Goal: Check status: Check status

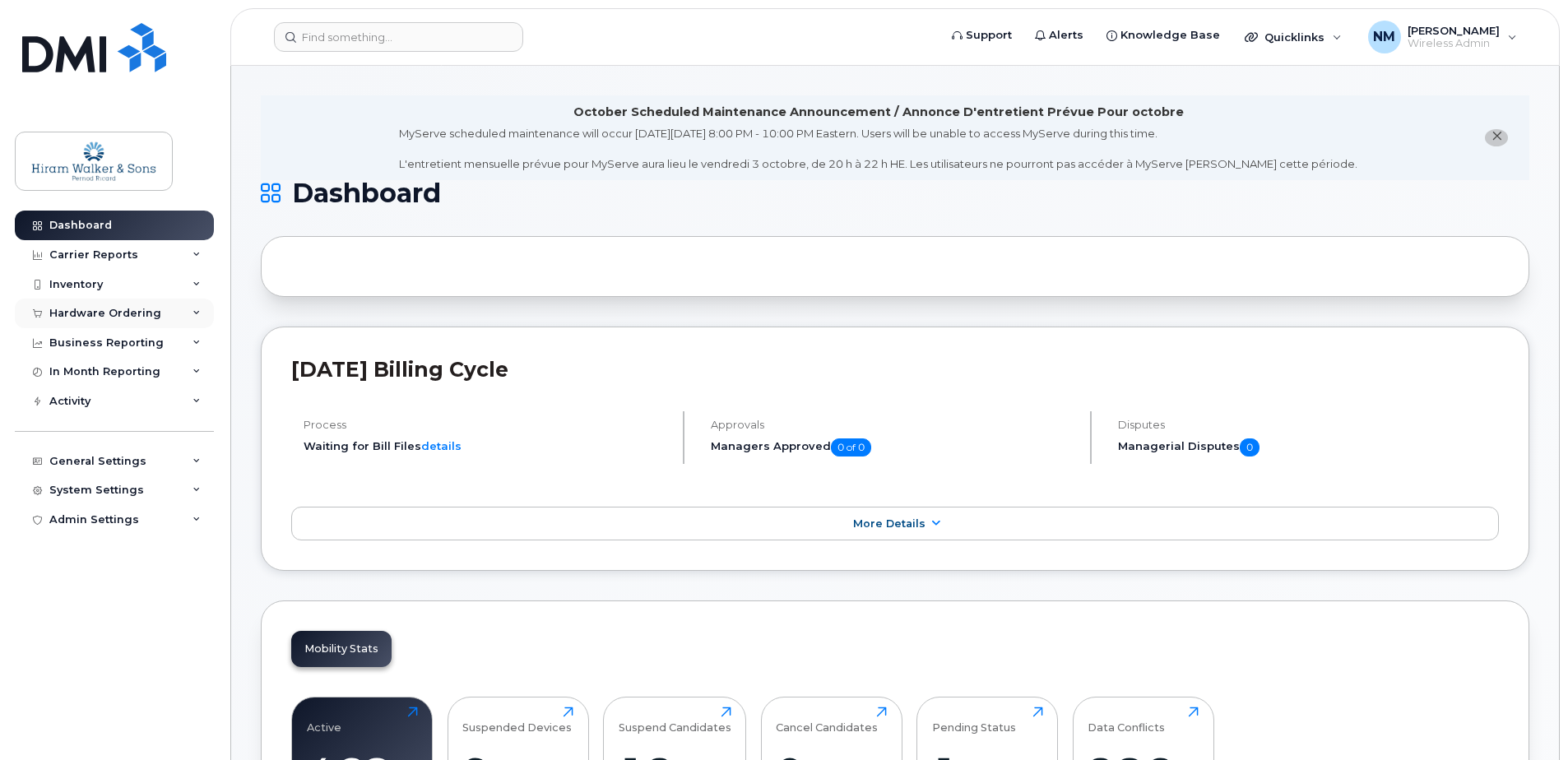
click at [113, 314] on div "Hardware Ordering" at bounding box center [105, 314] width 112 height 13
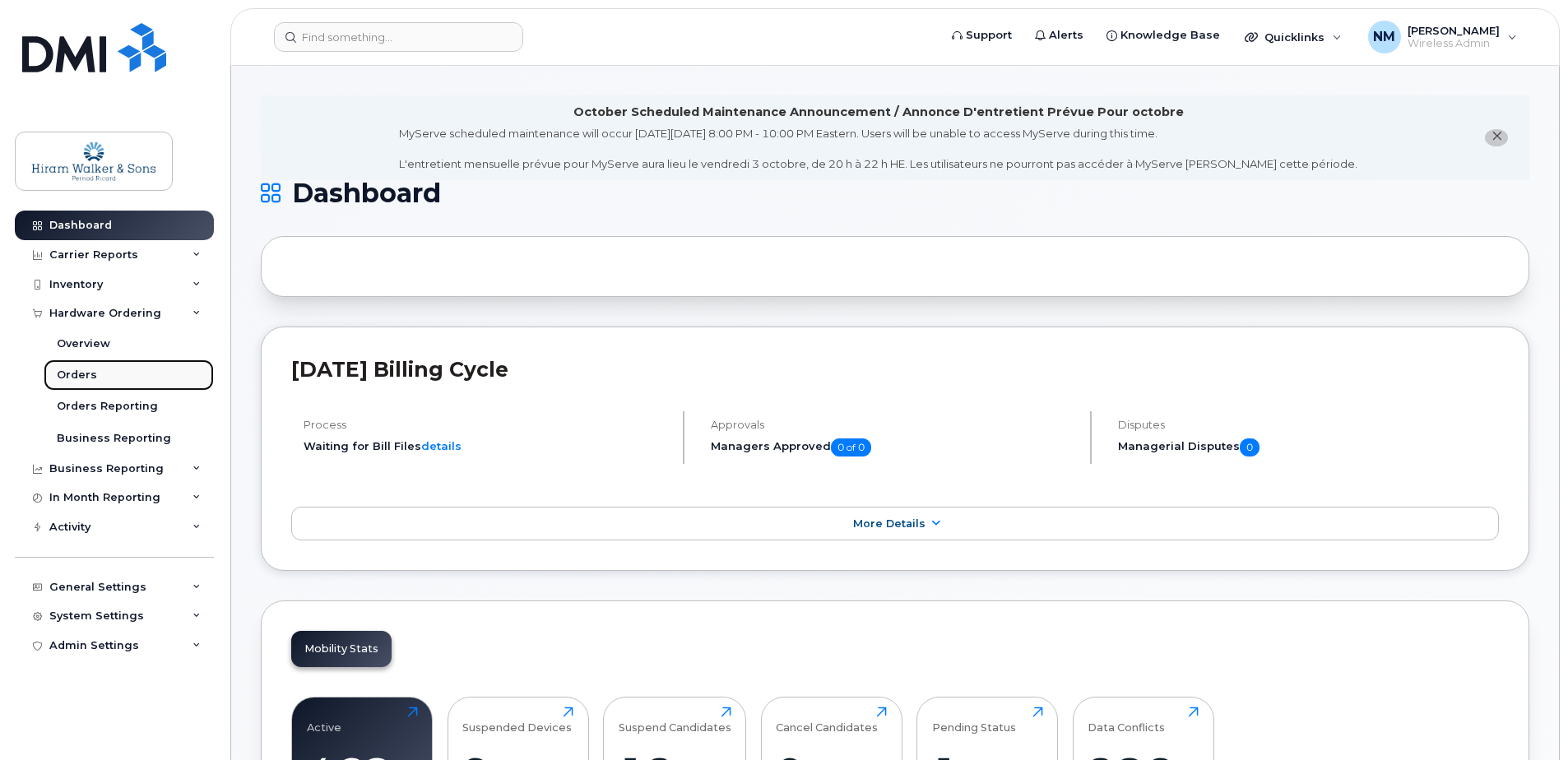
click at [71, 374] on div "Orders" at bounding box center [77, 375] width 40 height 15
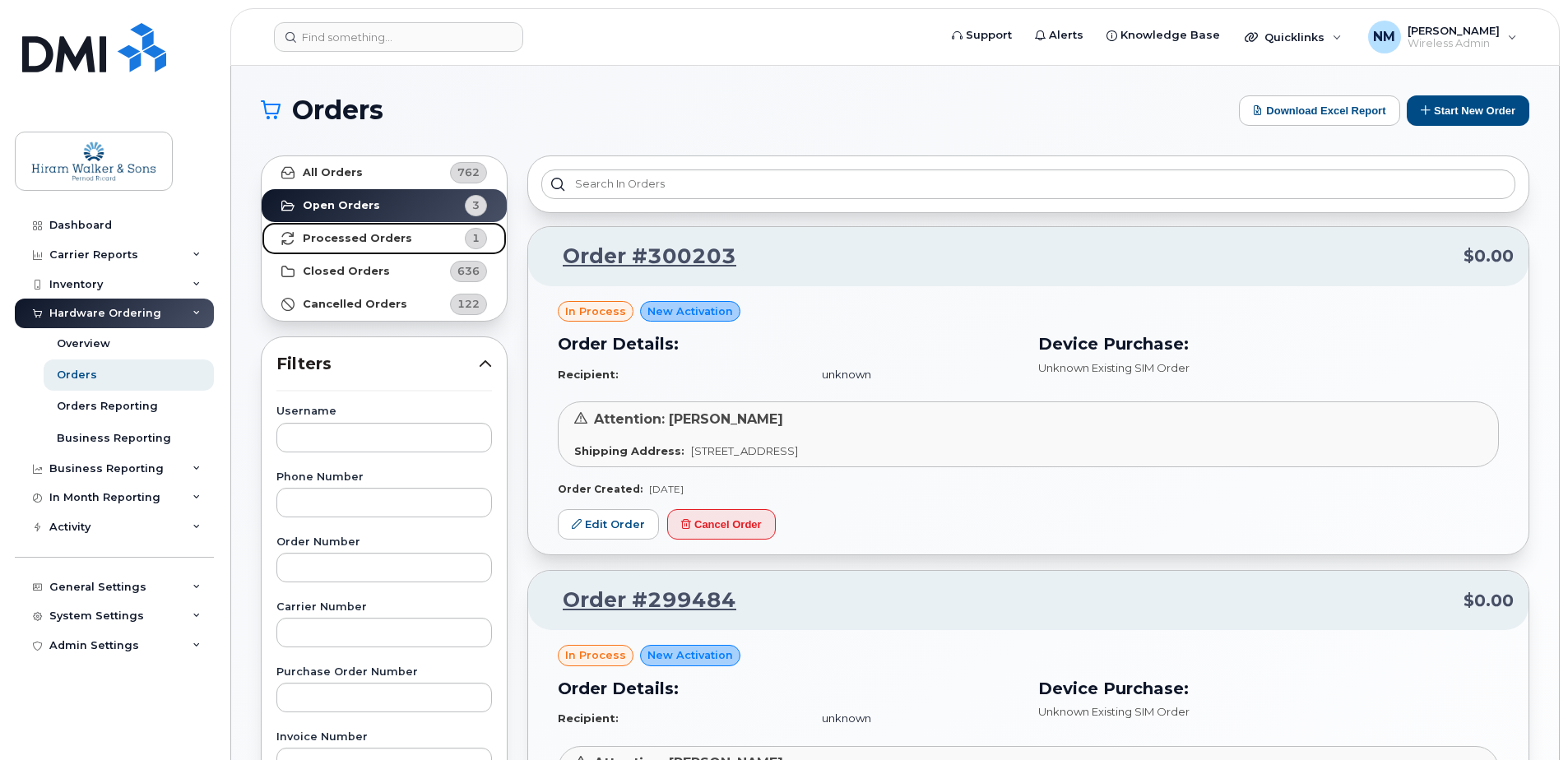
click at [430, 221] on ul "All Orders 762 Open Orders 3 Processed Orders 1 Closed Orders 636 Cancelled Ord…" at bounding box center [384, 238] width 245 height 165
click at [414, 237] on link "Processed Orders 1" at bounding box center [384, 238] width 245 height 33
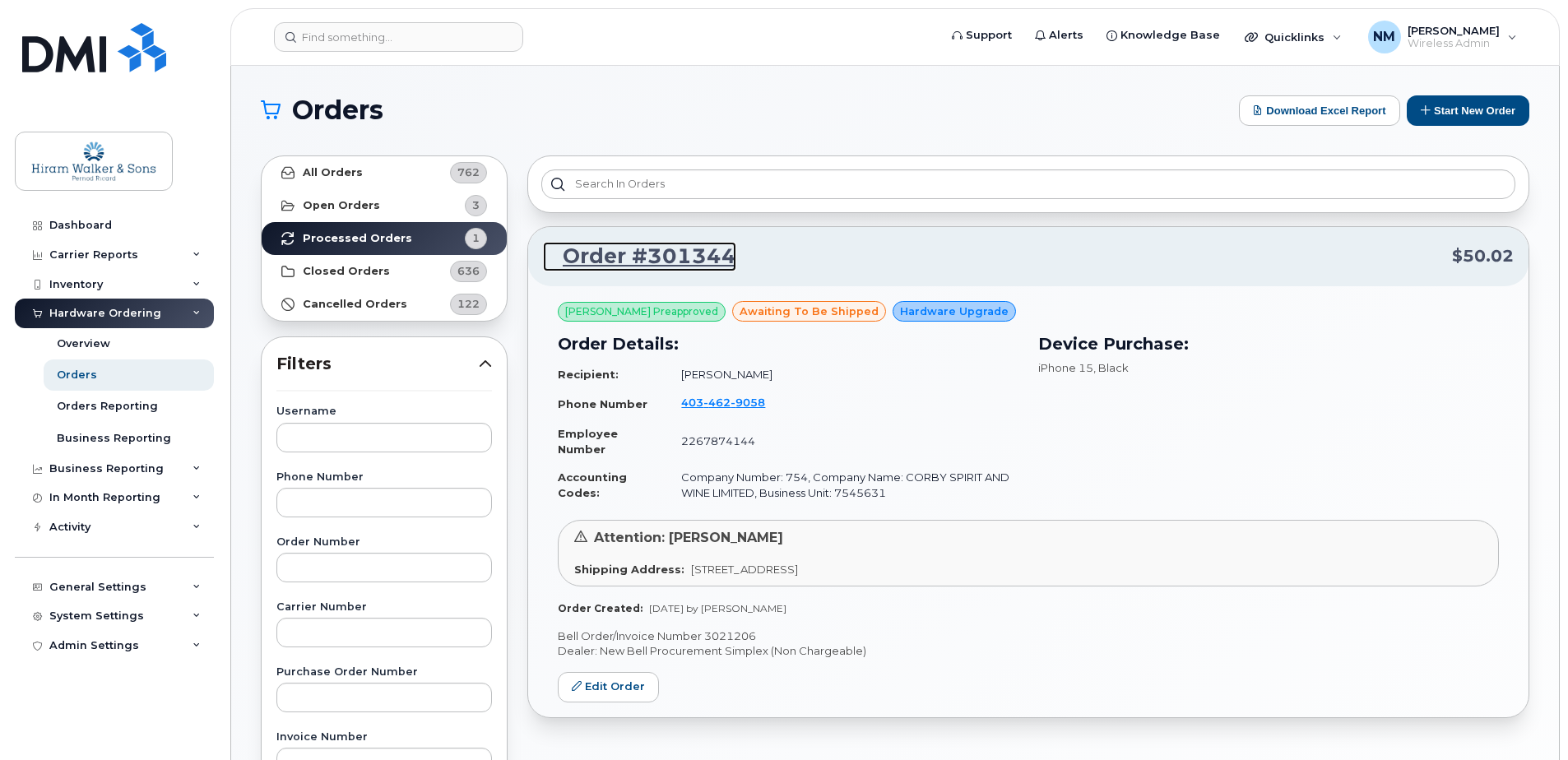
click at [708, 258] on link "Order #301344" at bounding box center [639, 256] width 193 height 29
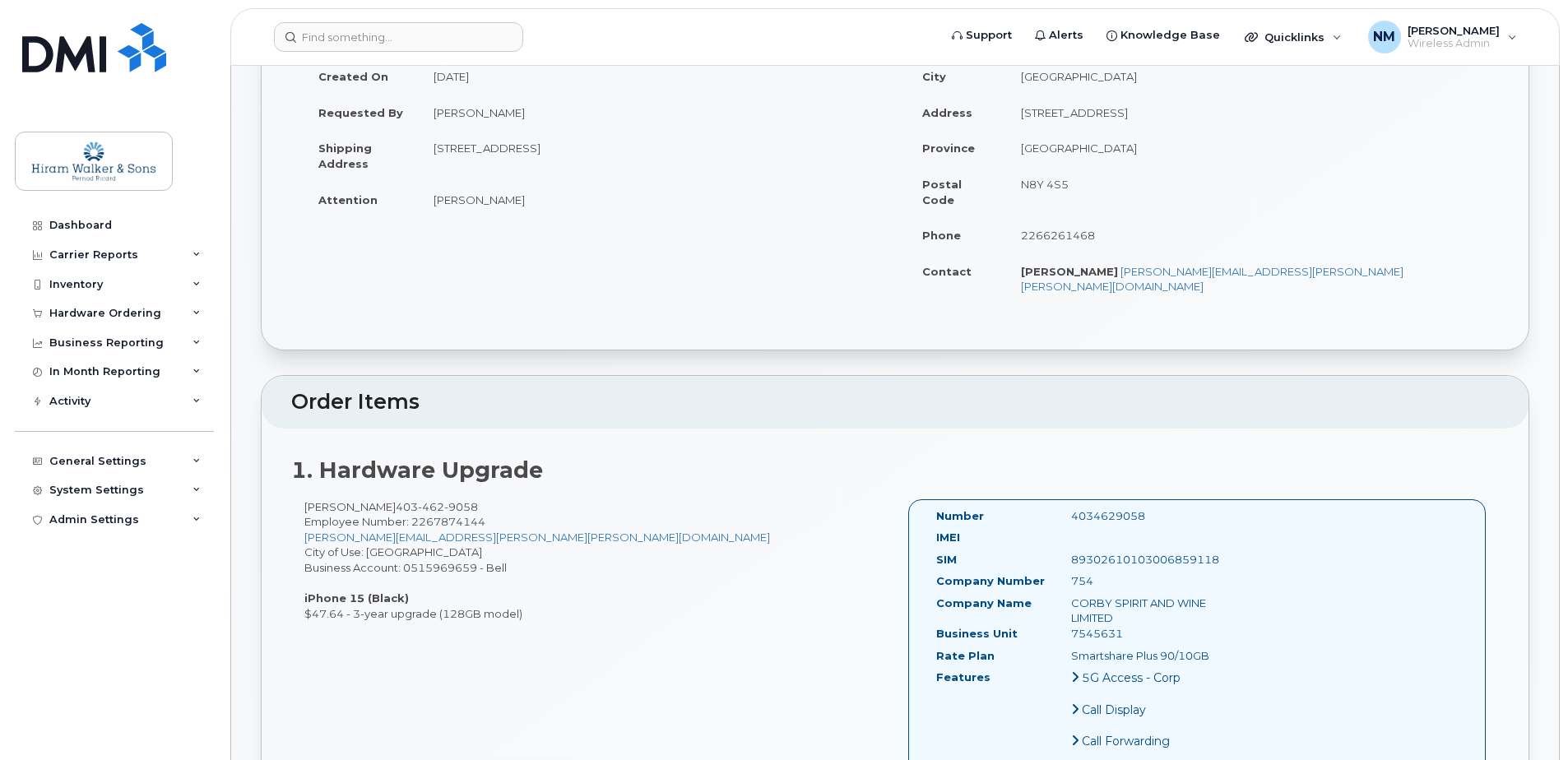
scroll to position [658, 0]
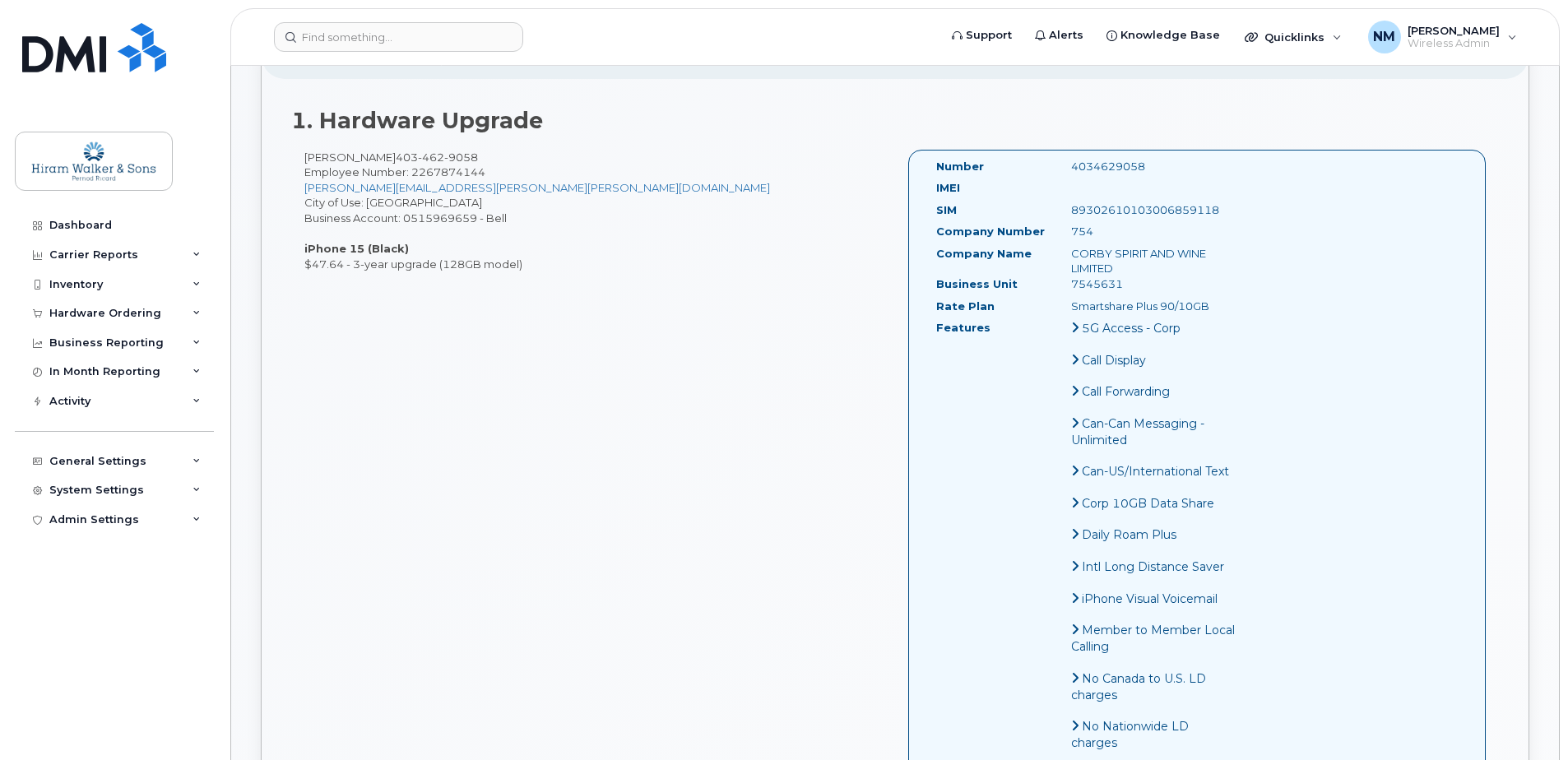
drag, startPoint x: 302, startPoint y: 217, endPoint x: 653, endPoint y: 312, distance: 363.6
click at [653, 312] on div "[PERSON_NAME] [PHONE_NUMBER] Employee Number: 2267874144 [PERSON_NAME][EMAIL_AD…" at bounding box center [894, 526] width 1208 height 752
